Goal: Find specific page/section: Find specific page/section

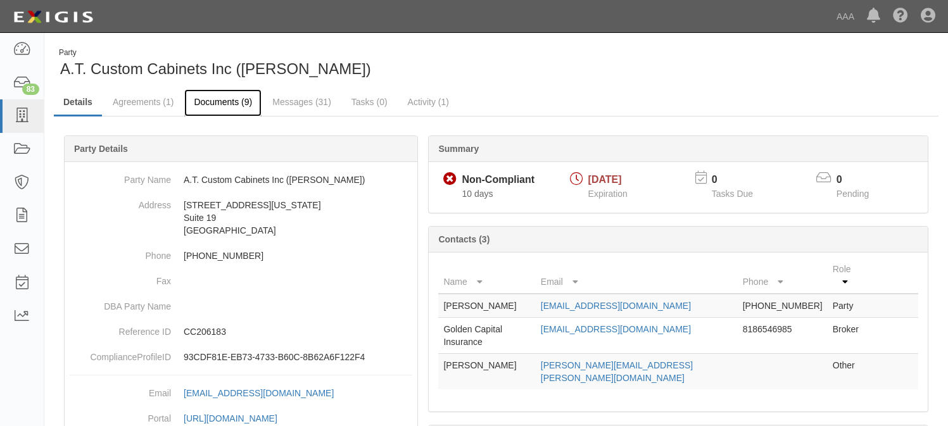
click at [212, 106] on link "Documents (9)" at bounding box center [222, 102] width 77 height 27
